Goal: Transaction & Acquisition: Purchase product/service

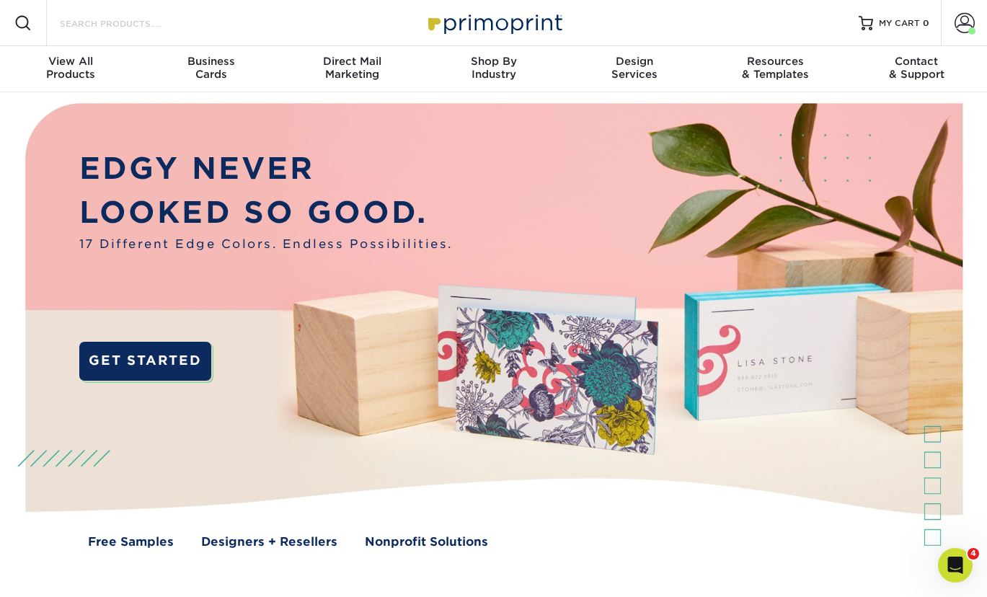
click at [146, 17] on input "Search Products" at bounding box center [128, 22] width 141 height 17
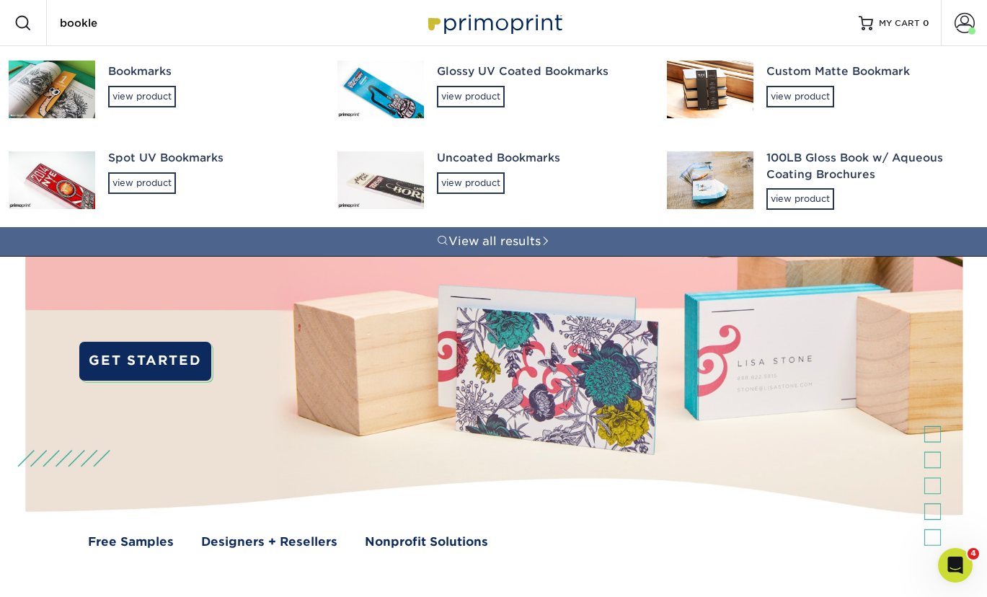
type input "booklet"
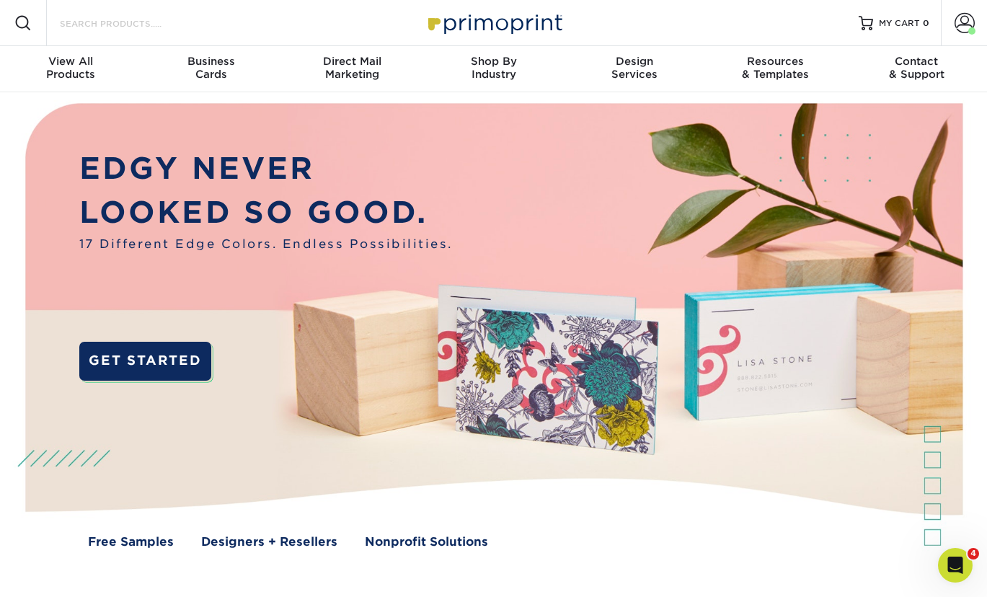
click at [113, 18] on input "Search Products" at bounding box center [128, 22] width 141 height 17
click at [66, 67] on span "View All" at bounding box center [70, 61] width 141 height 13
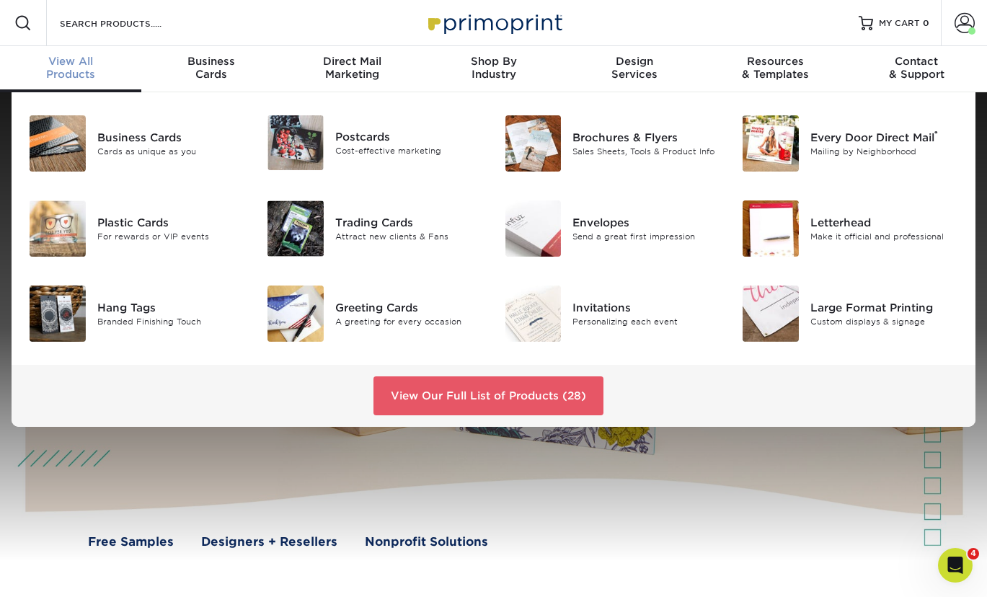
click at [70, 73] on div "View All Products" at bounding box center [70, 68] width 141 height 26
click at [441, 401] on link "View Our Full List of Products (28)" at bounding box center [489, 395] width 230 height 39
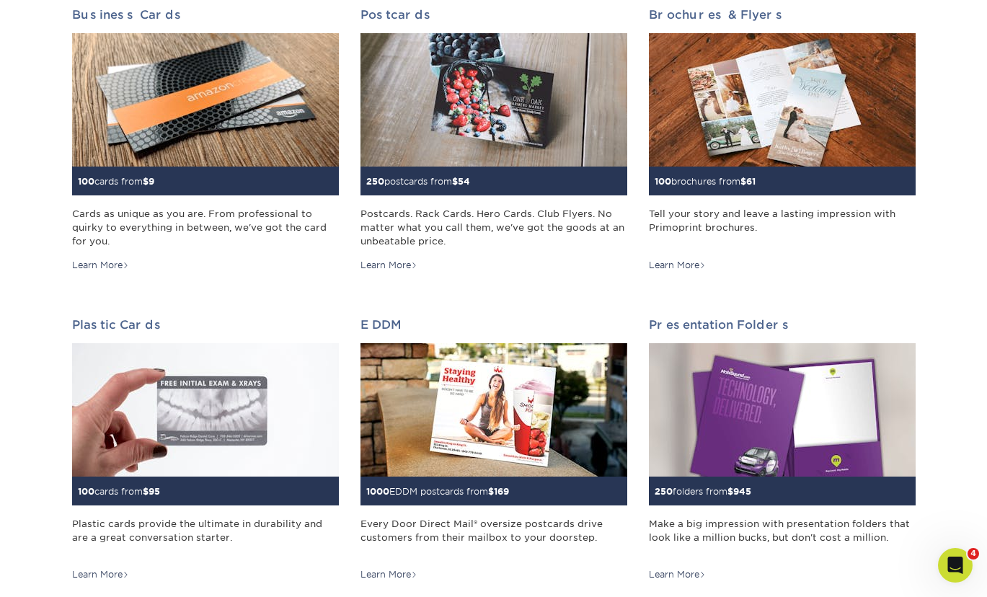
scroll to position [288, 0]
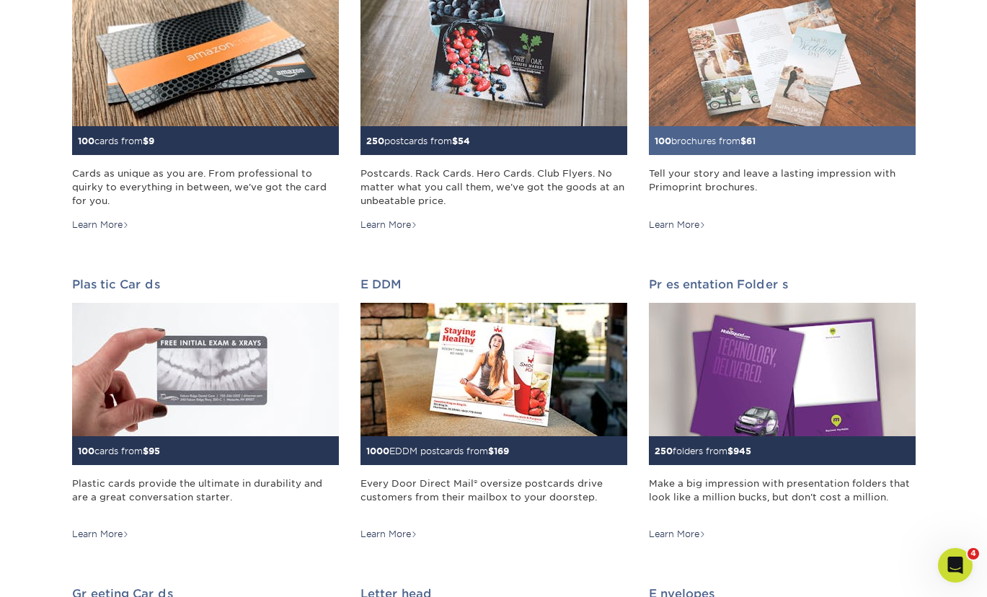
click at [841, 110] on img at bounding box center [782, 59] width 267 height 133
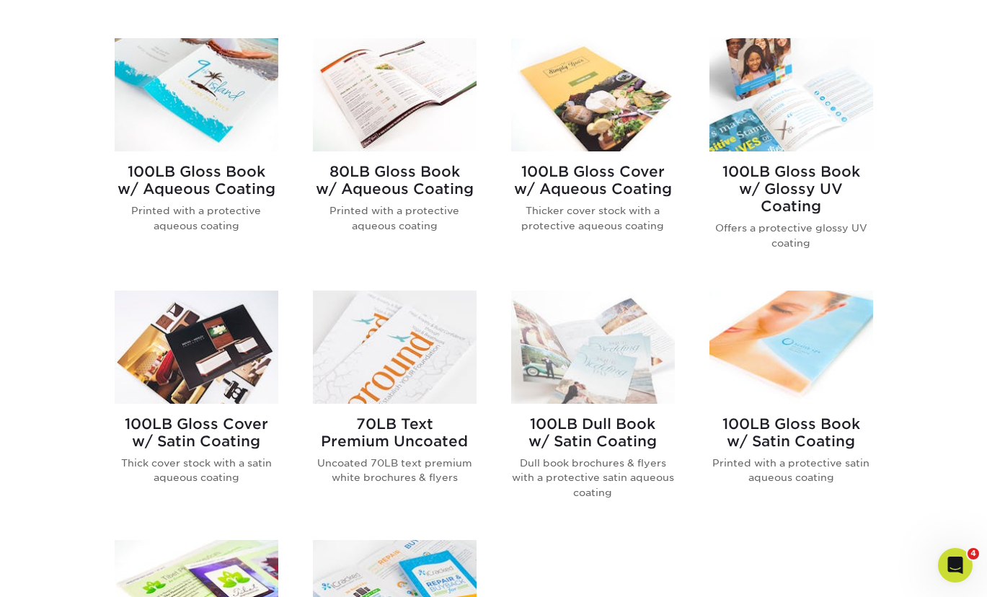
scroll to position [577, 0]
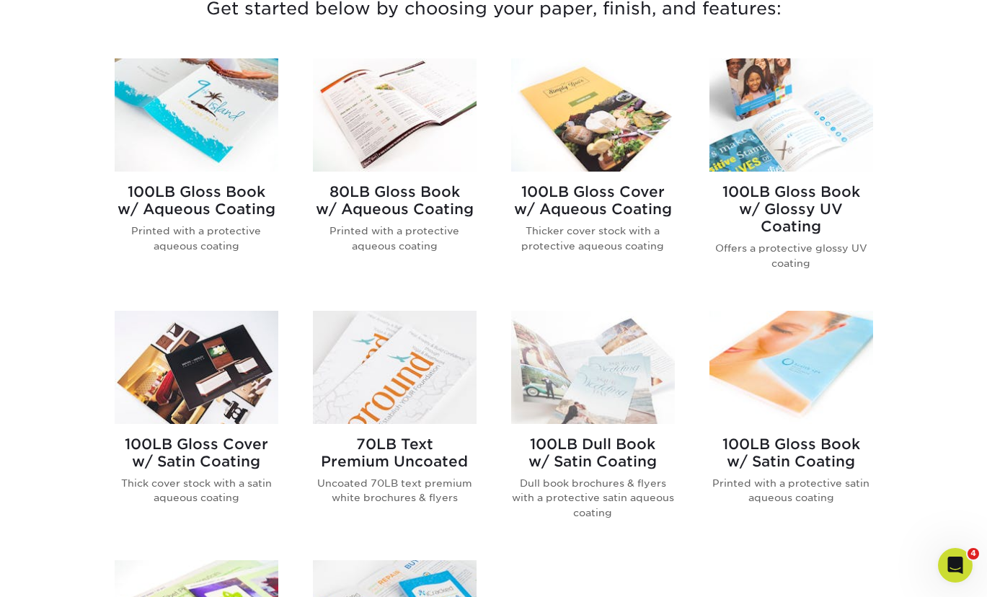
click at [374, 85] on img at bounding box center [395, 114] width 164 height 113
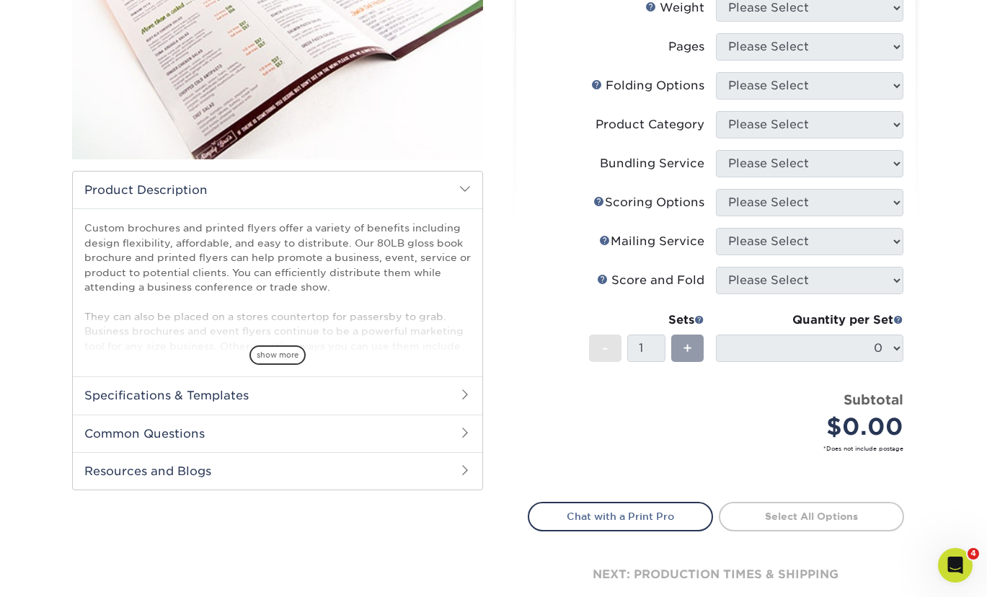
scroll to position [288, 0]
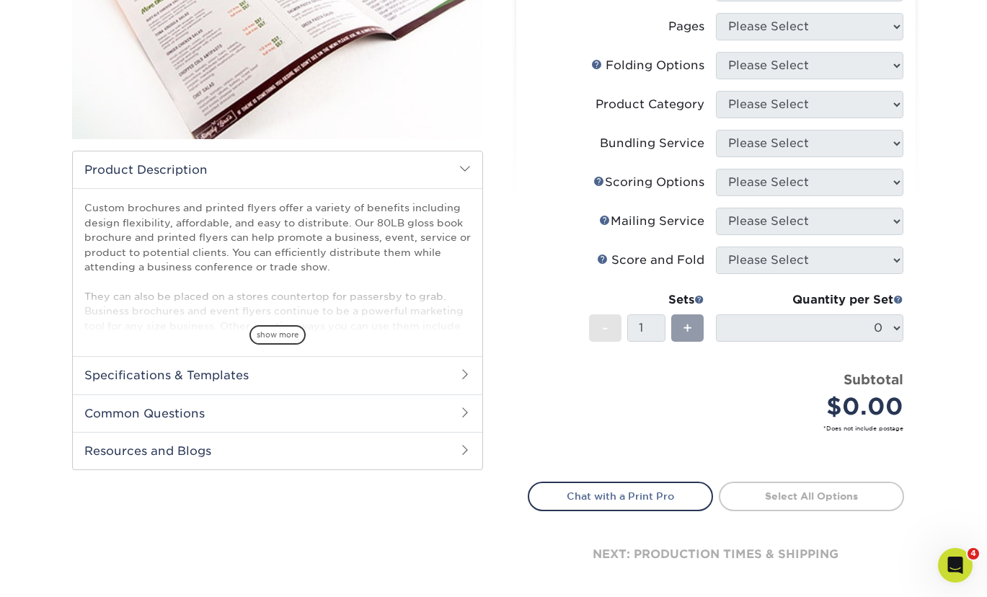
click at [409, 389] on h2 "Specifications & Templates" at bounding box center [278, 375] width 410 height 38
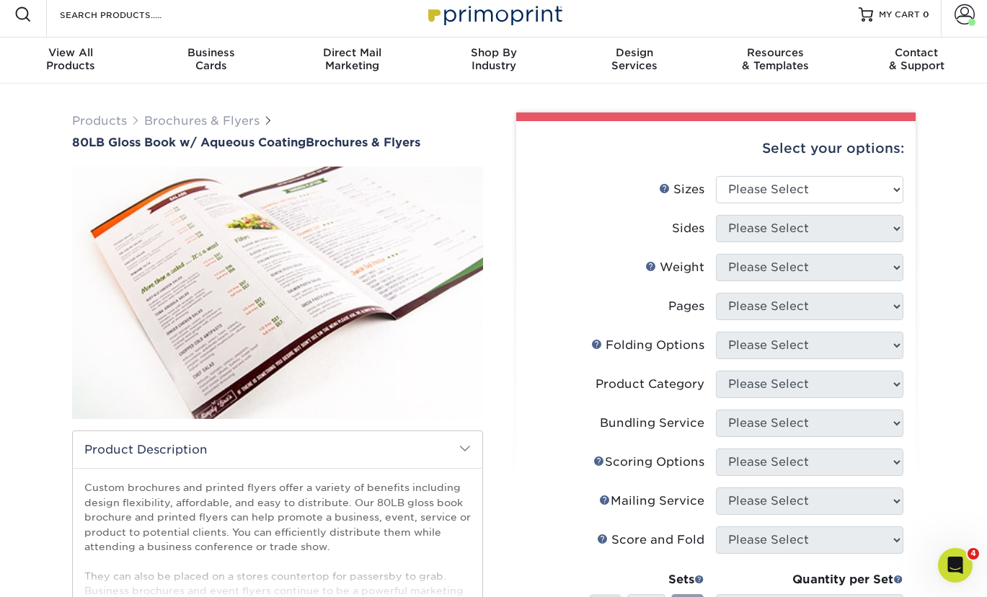
scroll to position [0, 0]
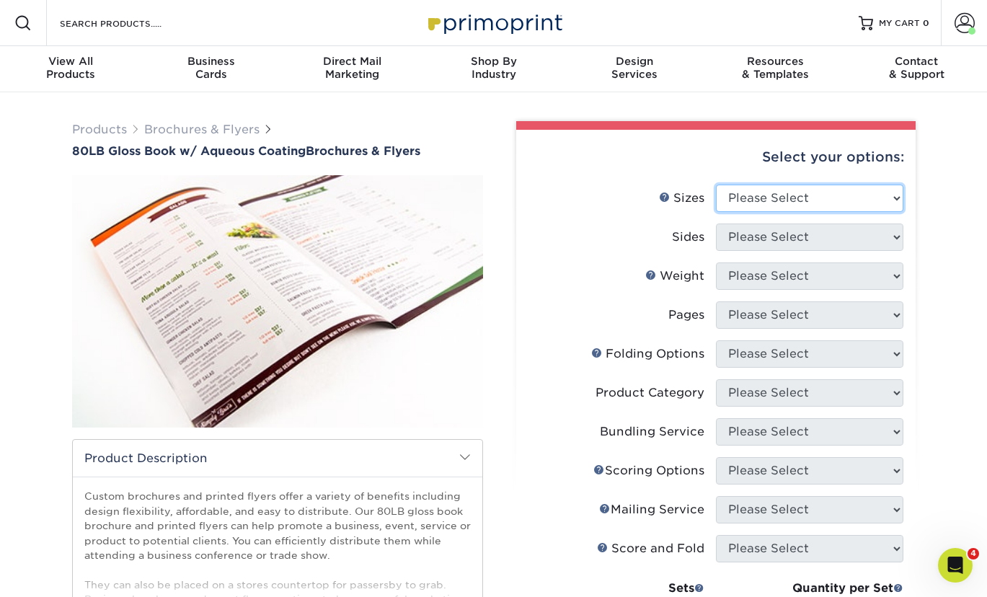
click at [819, 197] on select "Please Select 3.67" x 8.5" 3.67" x 8.5" 4" x 6" 4" x 8.5" 4" x 9" 4" x 11" 4" x…" at bounding box center [810, 198] width 188 height 27
select select "5.50x8.50"
click at [716, 185] on select "Please Select 3.67" x 8.5" 3.67" x 8.5" 4" x 6" 4" x 8.5" 4" x 9" 4" x 11" 4" x…" at bounding box center [810, 198] width 188 height 27
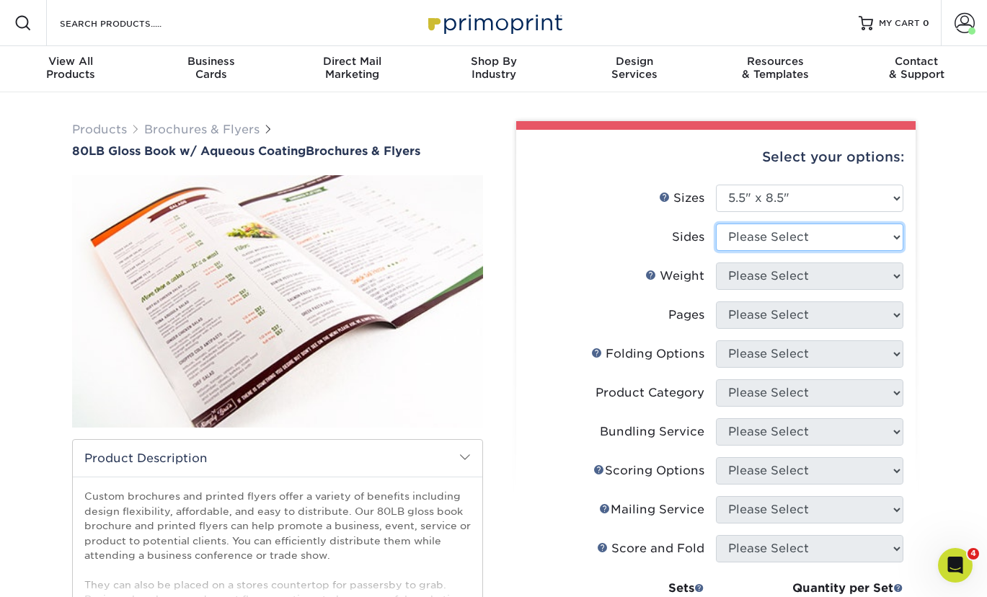
click at [826, 247] on select "Please Select Print Both Sides Print Front Only" at bounding box center [810, 237] width 188 height 27
select select "13abbda7-1d64-4f25-8bb2-c179b224825d"
click at [716, 224] on select "Please Select Print Both Sides Print Front Only" at bounding box center [810, 237] width 188 height 27
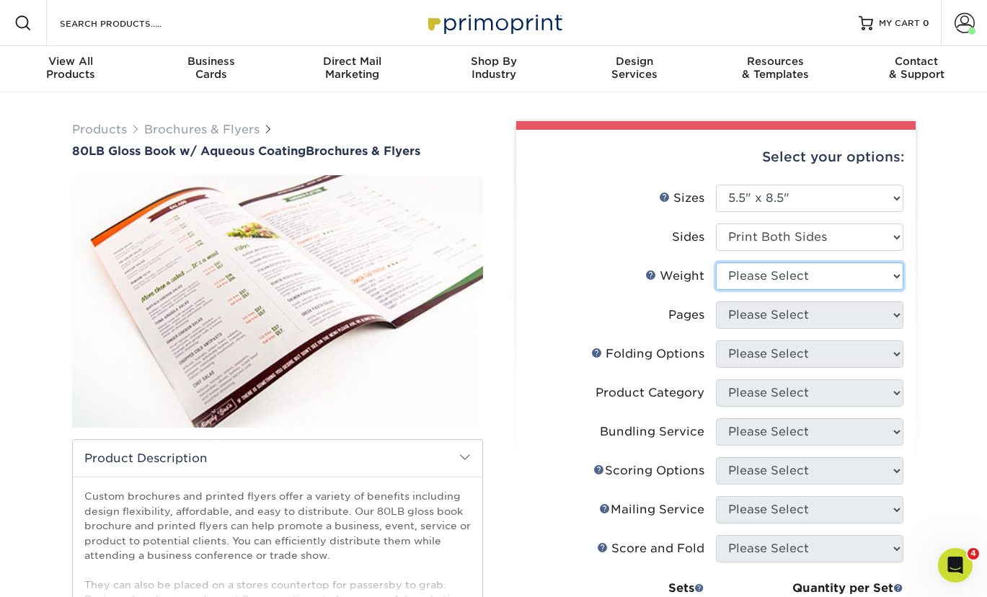
click at [805, 283] on select "Please Select 80LB" at bounding box center [810, 276] width 188 height 27
select select "80LB"
click at [716, 263] on select "Please Select 80LB" at bounding box center [810, 276] width 188 height 27
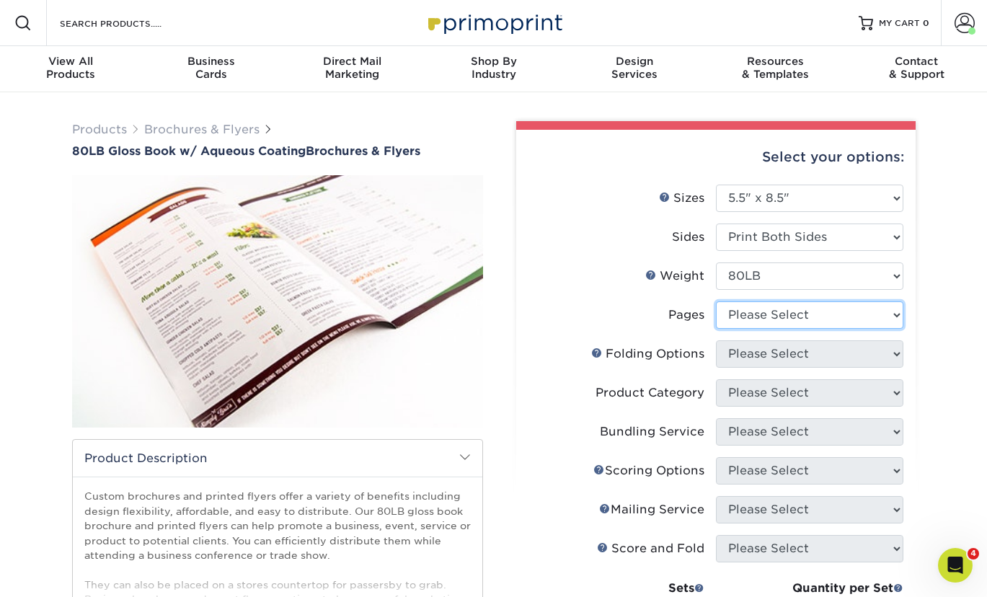
click at [806, 317] on select "Please Select 0" at bounding box center [810, 314] width 188 height 27
click at [716, 301] on select "Please Select 0" at bounding box center [810, 314] width 188 height 27
click at [806, 313] on select "Please Select 0" at bounding box center [810, 314] width 188 height 27
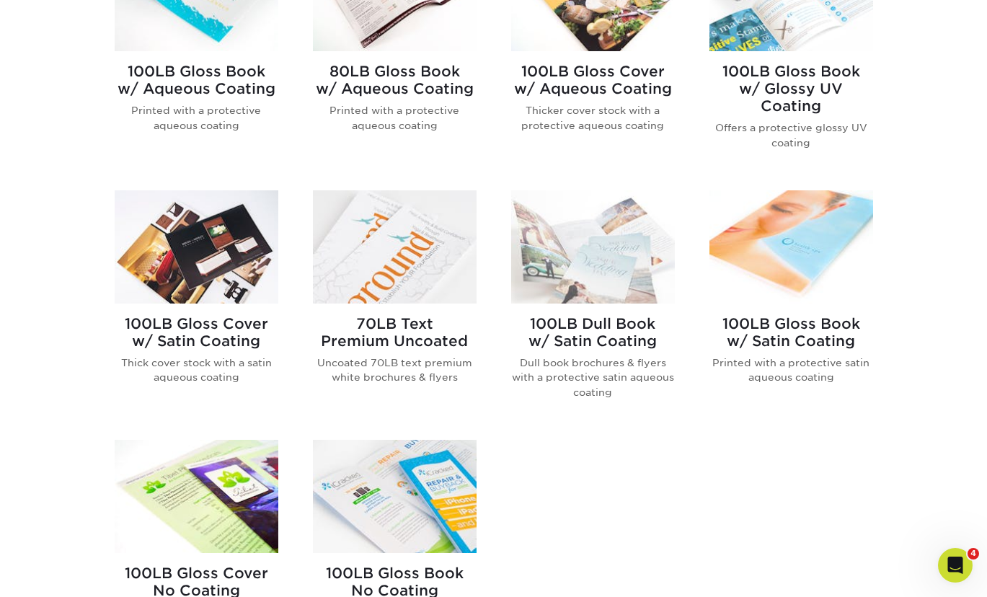
scroll to position [721, 0]
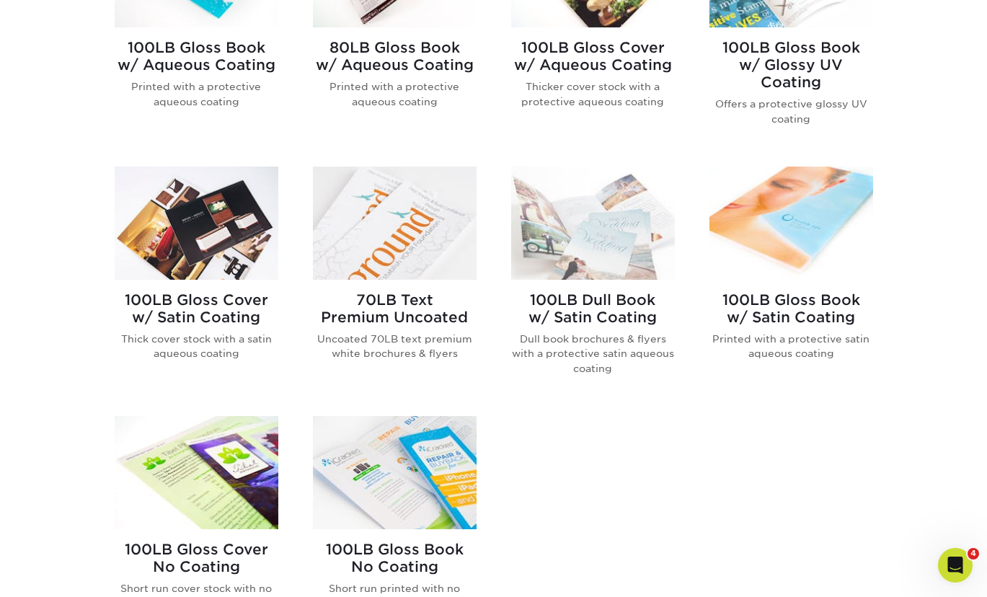
click at [371, 481] on img at bounding box center [395, 472] width 164 height 113
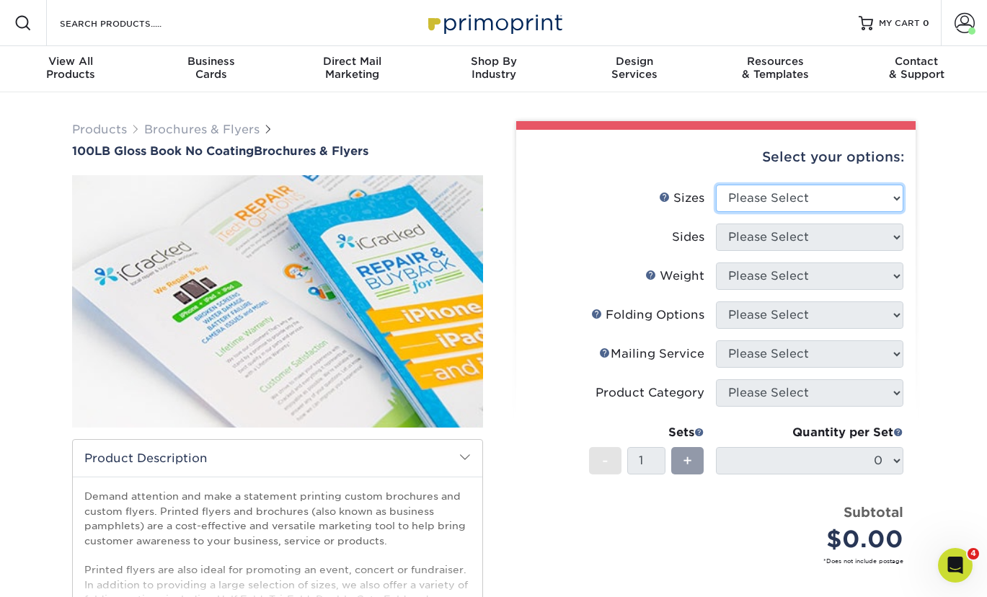
click at [817, 195] on select "Please Select 3.67" x 8.5" 4" x 6" 4" x 8.5" 4" x 9" 4" x 10" 4" x 11" 4" x 15"…" at bounding box center [810, 198] width 188 height 27
select select "5.50x8.50"
click at [716, 185] on select "Please Select 3.67" x 8.5" 4" x 6" 4" x 8.5" 4" x 9" 4" x 10" 4" x 11" 4" x 15"…" at bounding box center [810, 198] width 188 height 27
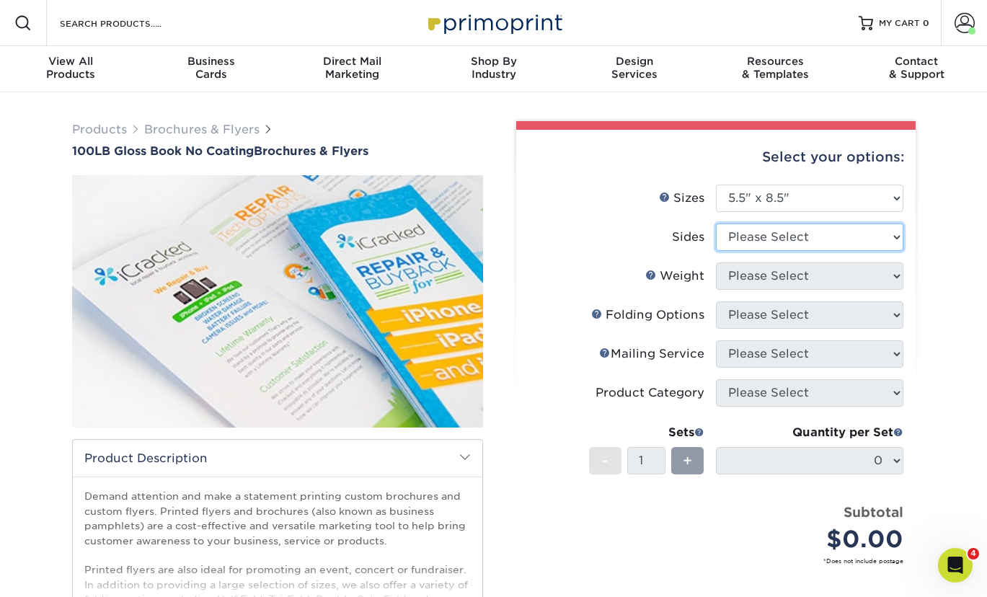
click at [814, 241] on select "Please Select Print Both Sides Print Front Only" at bounding box center [810, 237] width 188 height 27
select select "13abbda7-1d64-4f25-8bb2-c179b224825d"
click at [716, 224] on select "Please Select Print Both Sides Print Front Only" at bounding box center [810, 237] width 188 height 27
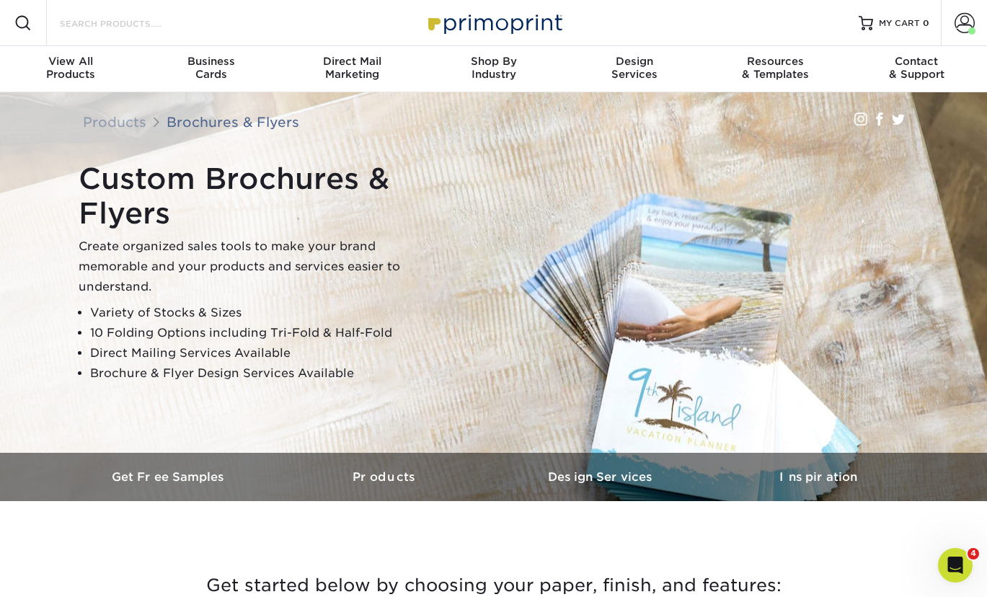
click at [128, 19] on input "Search Products" at bounding box center [128, 22] width 141 height 17
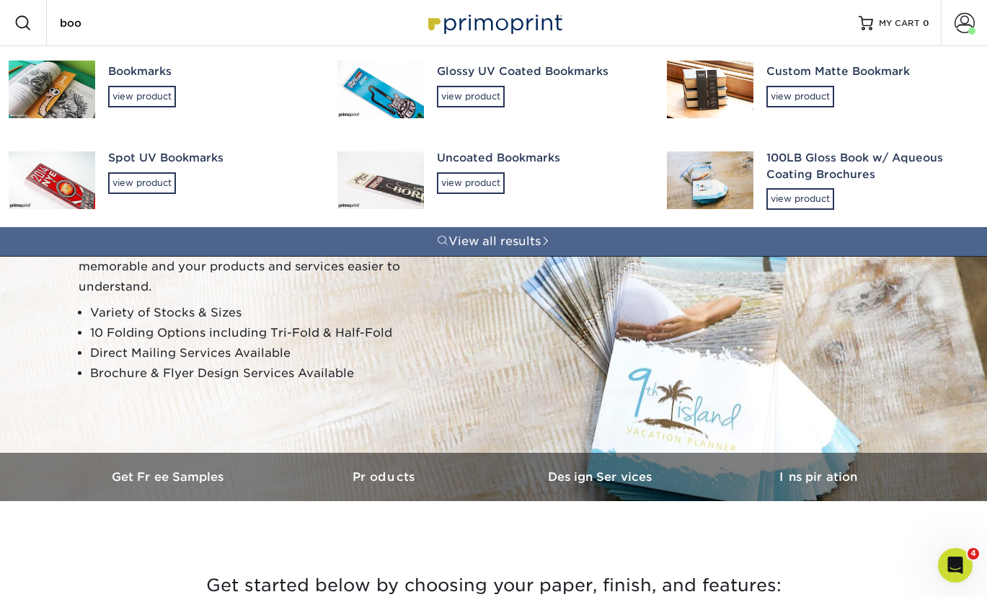
type input "book"
